Goal: Navigation & Orientation: Find specific page/section

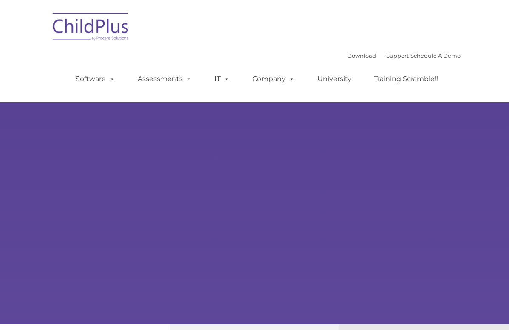
type input ""
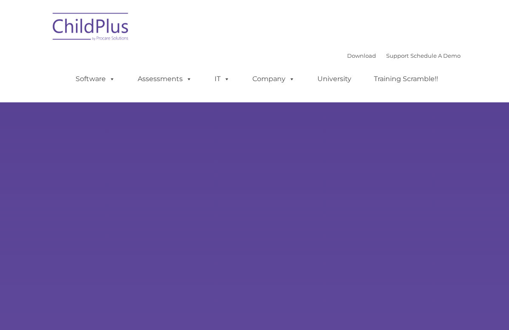
select select "MEDIUM"
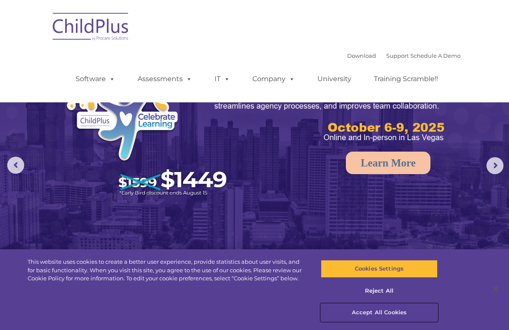
click at [389, 310] on button "Accept All Cookies" at bounding box center [379, 313] width 117 height 18
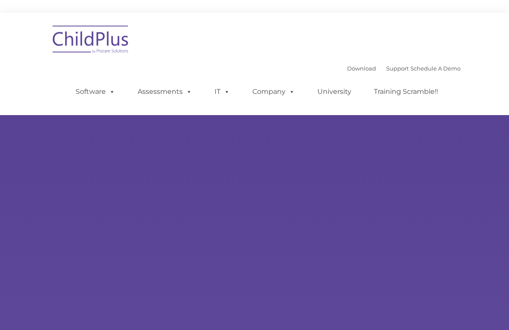
type input ""
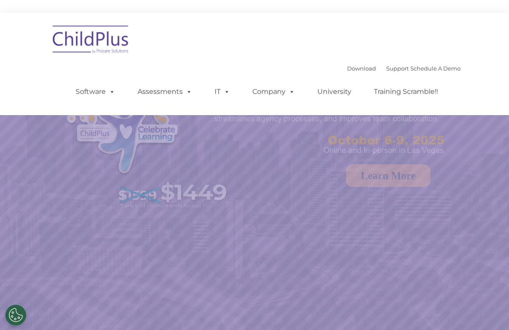
select select "MEDIUM"
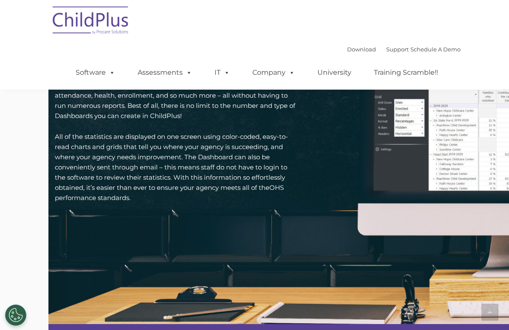
scroll to position [1259, 0]
